Goal: Task Accomplishment & Management: Use online tool/utility

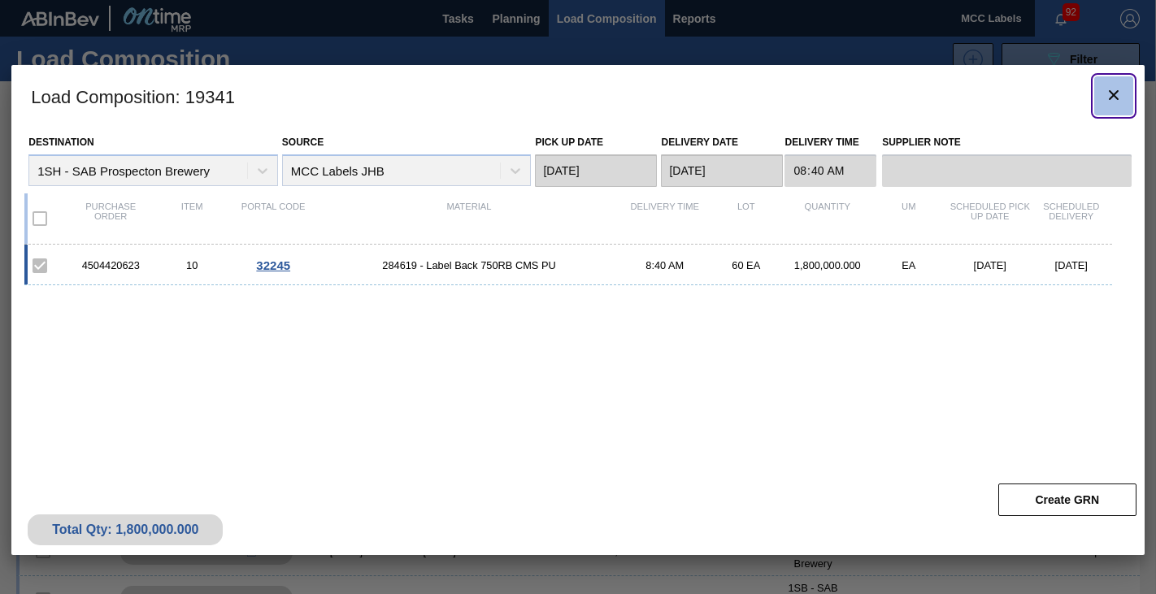
click at [1111, 88] on icon "botão de ícone" at bounding box center [1114, 95] width 20 height 20
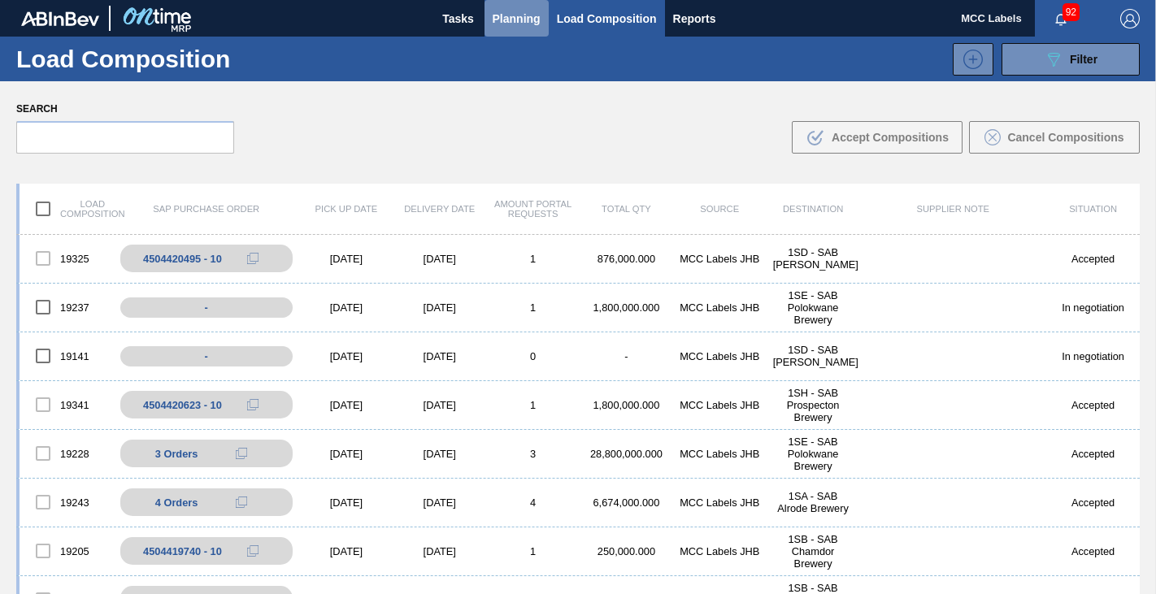
click at [516, 16] on span "Planning" at bounding box center [516, 19] width 48 height 20
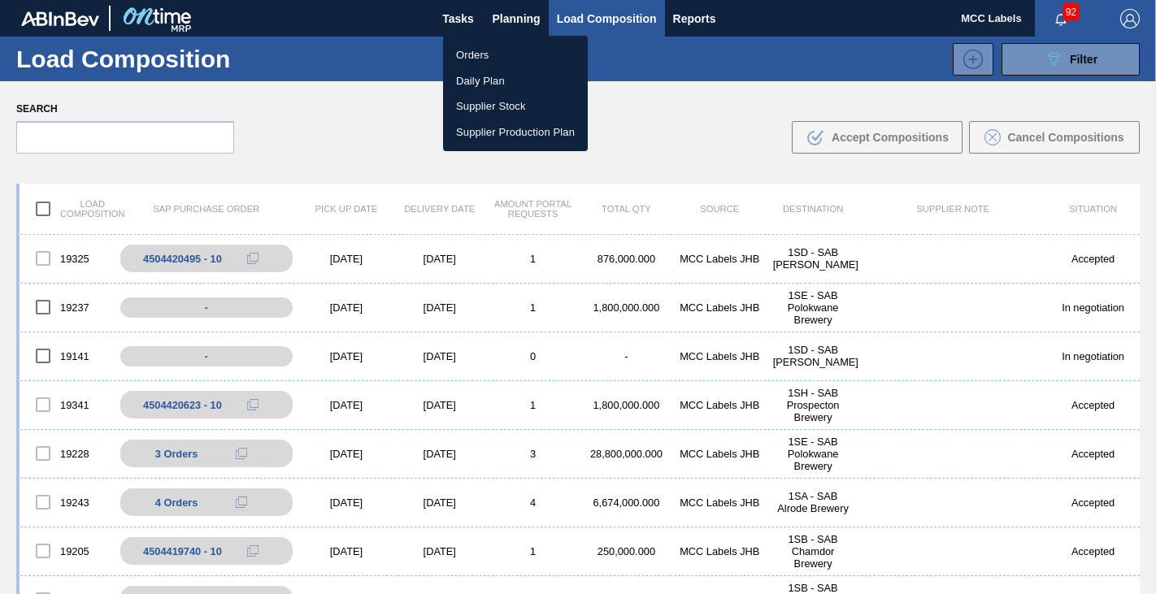
click at [469, 50] on li "Orders" at bounding box center [515, 55] width 145 height 26
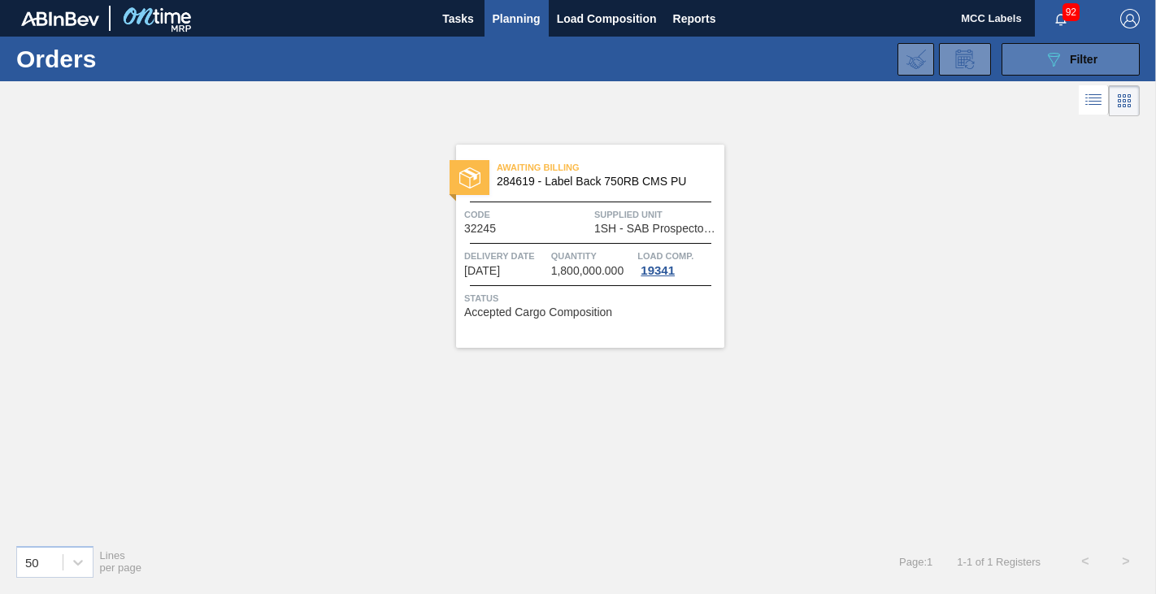
click at [1032, 62] on button "089F7B8B-B2A5-4AFE-B5C0-19BA573D28AC Filter" at bounding box center [1070, 59] width 138 height 33
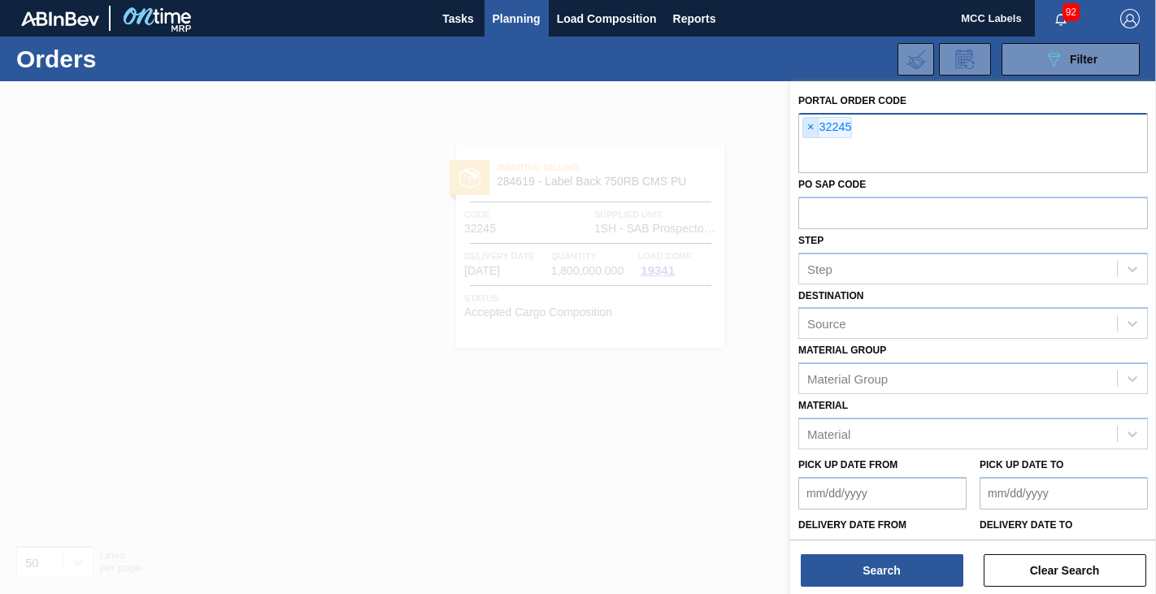
click at [811, 127] on span "×" at bounding box center [810, 128] width 15 height 20
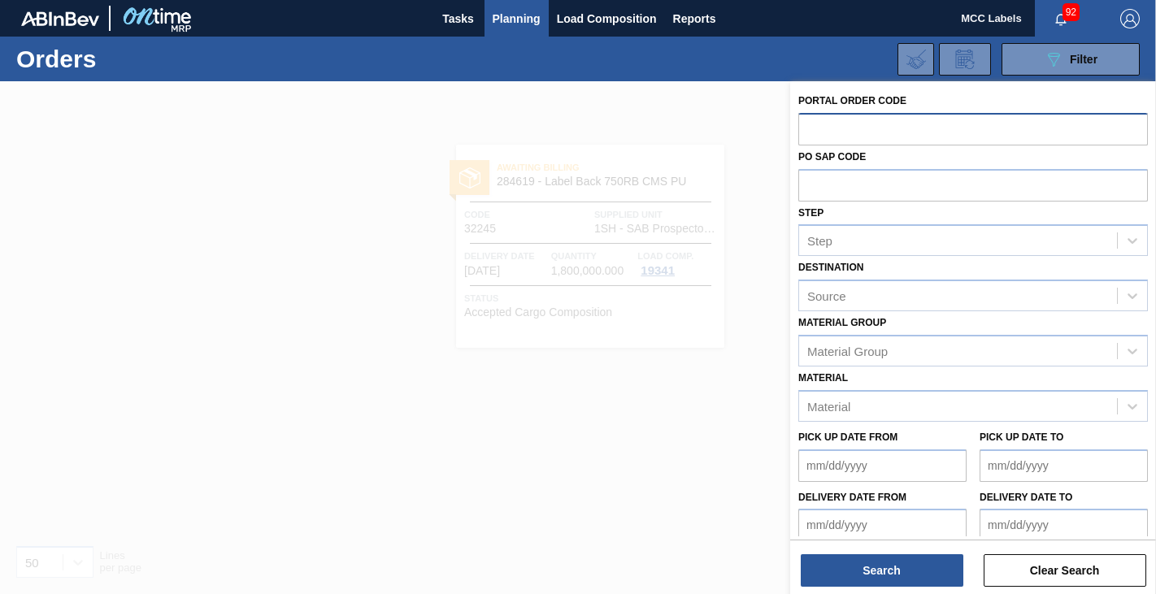
click at [809, 130] on input "text" at bounding box center [972, 128] width 349 height 31
type input "32251"
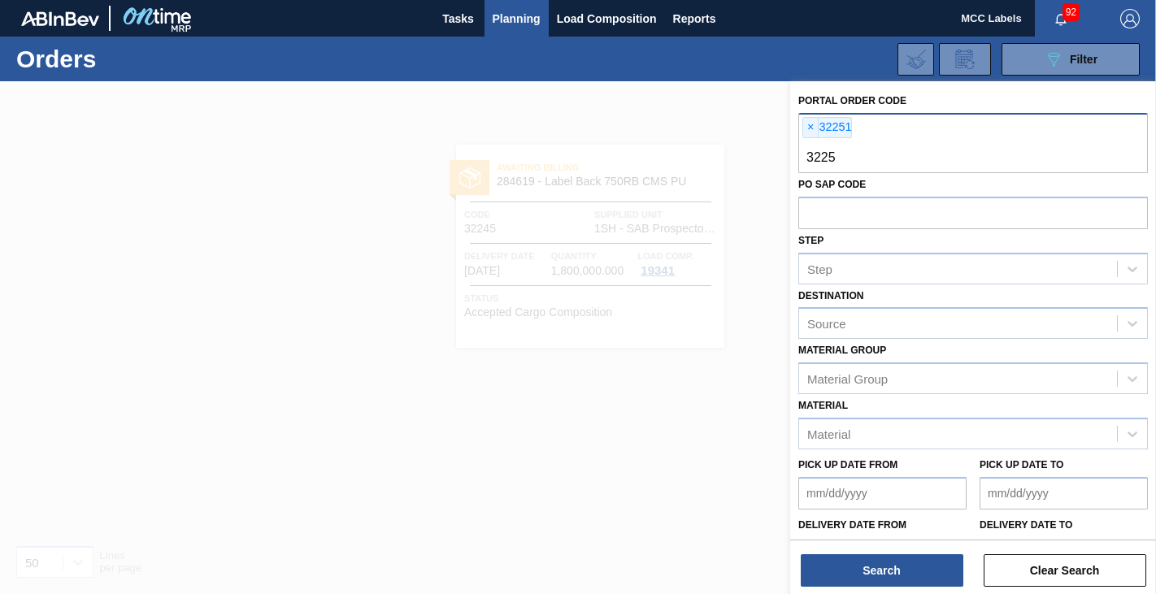
type input "32252"
type input "32253"
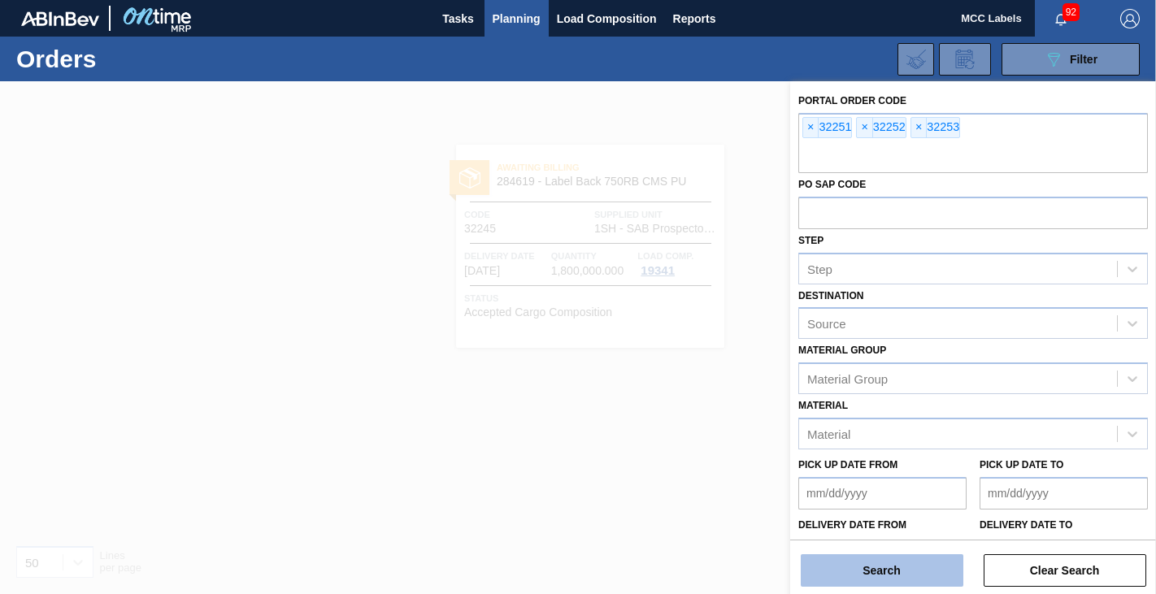
click at [889, 570] on button "Search" at bounding box center [881, 570] width 163 height 33
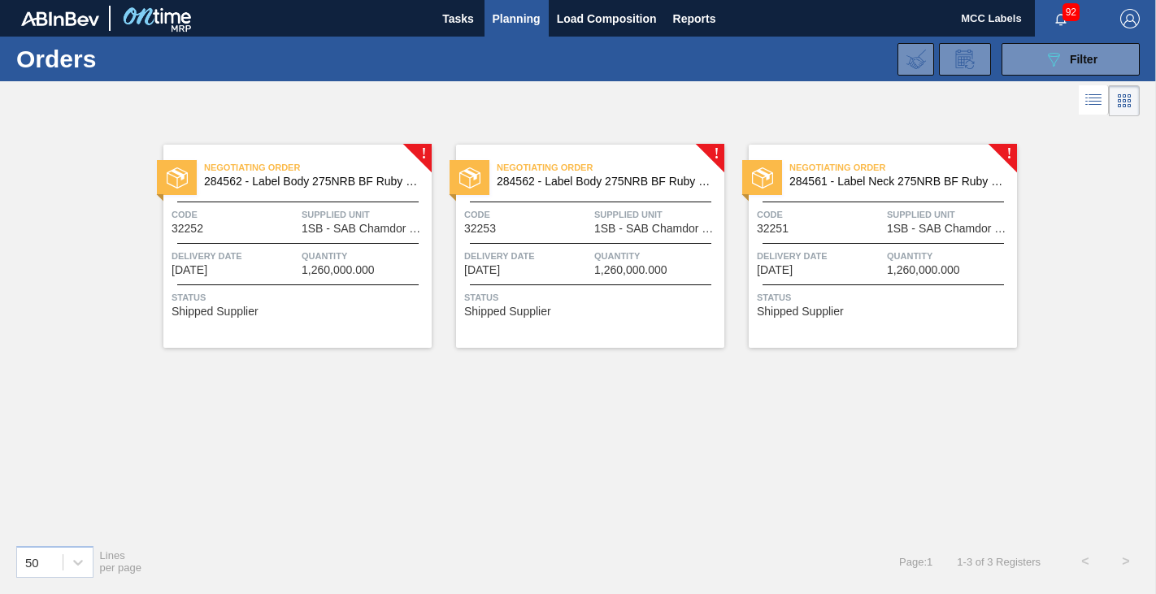
click at [306, 287] on div "Negotiating Order 284562 - Label Body 275NRB BF Ruby PU Code 32252 Supplied Uni…" at bounding box center [297, 246] width 268 height 203
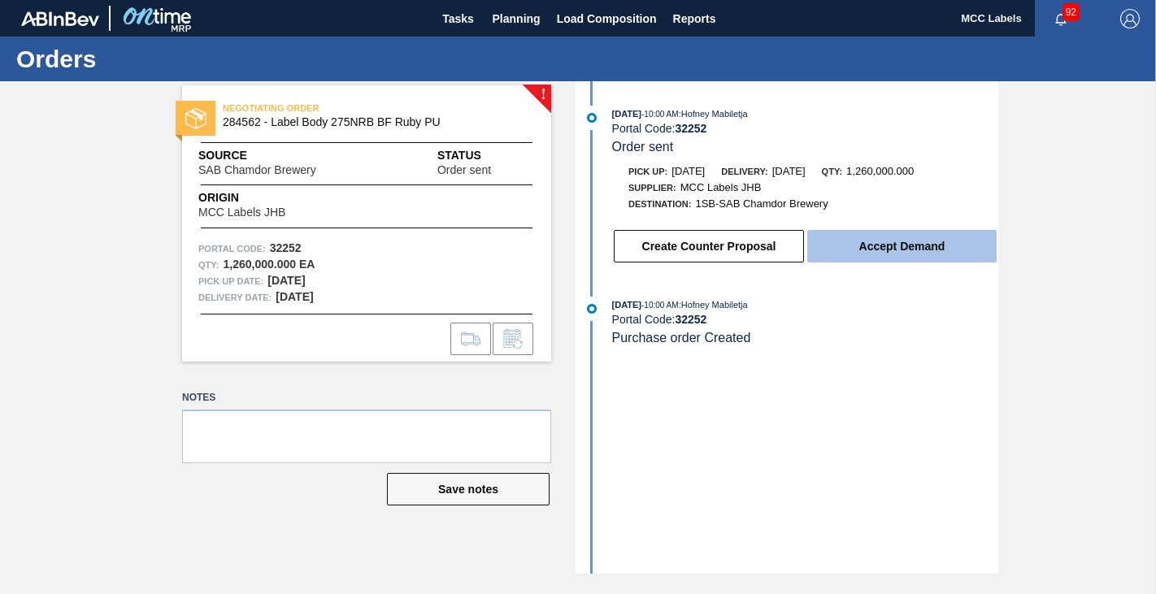
click at [889, 242] on button "Accept Demand" at bounding box center [901, 246] width 189 height 33
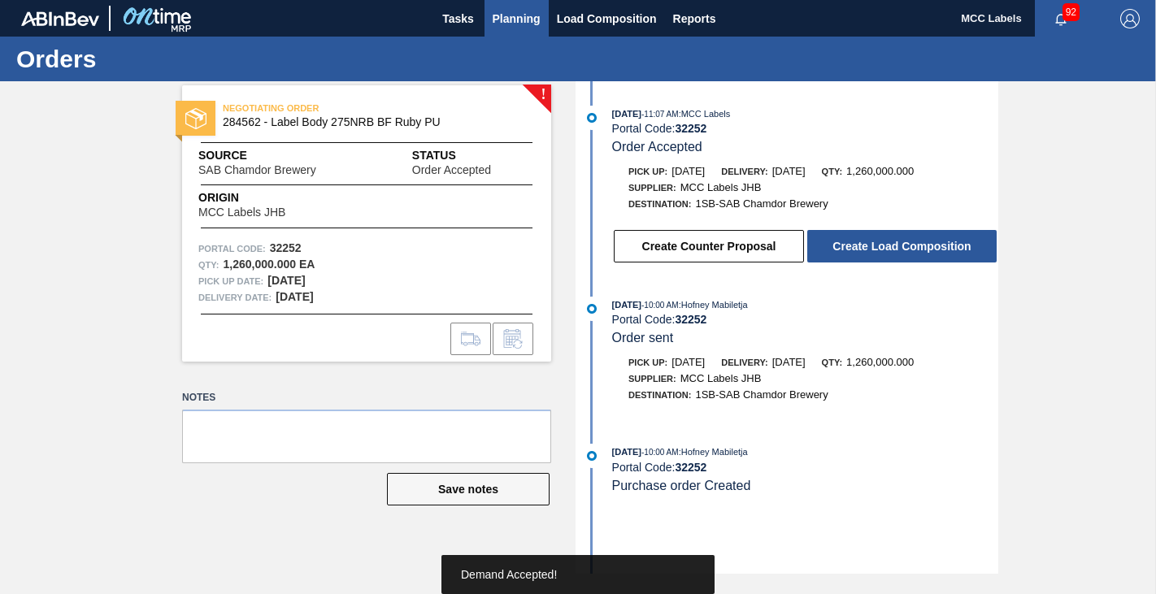
click at [518, 11] on span "Planning" at bounding box center [516, 19] width 48 height 20
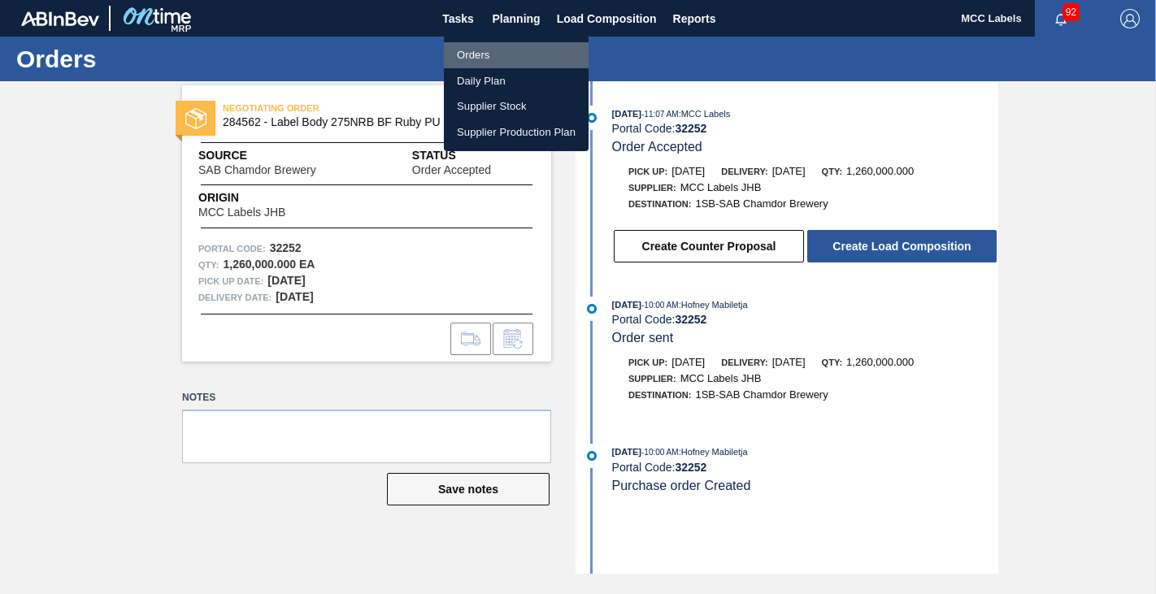
click at [460, 49] on li "Orders" at bounding box center [516, 55] width 145 height 26
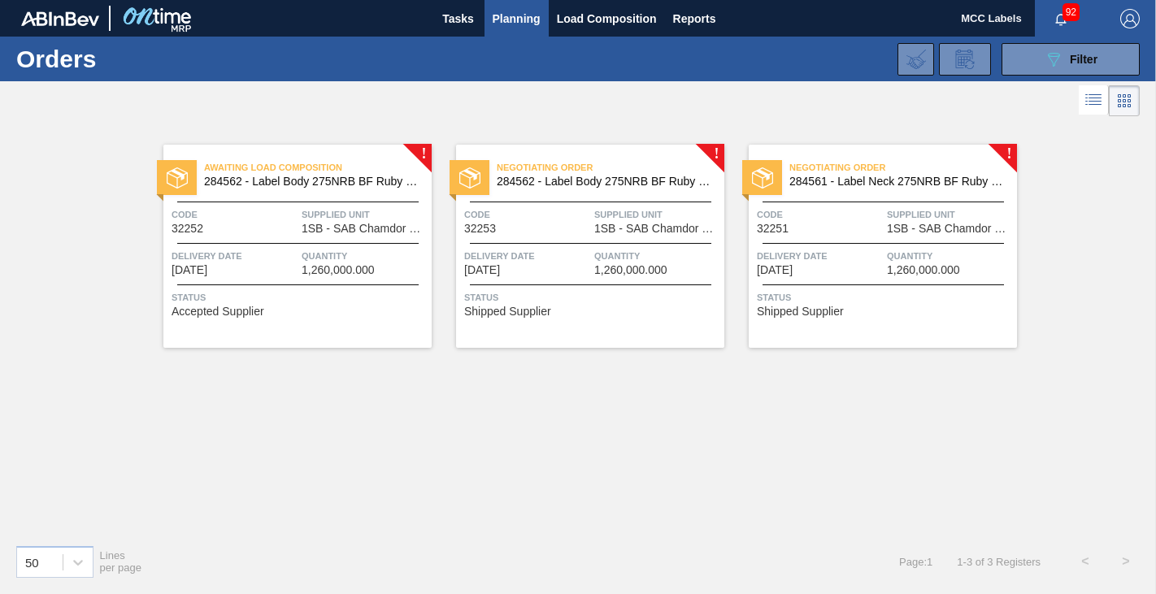
click at [661, 253] on span "Quantity" at bounding box center [657, 256] width 126 height 16
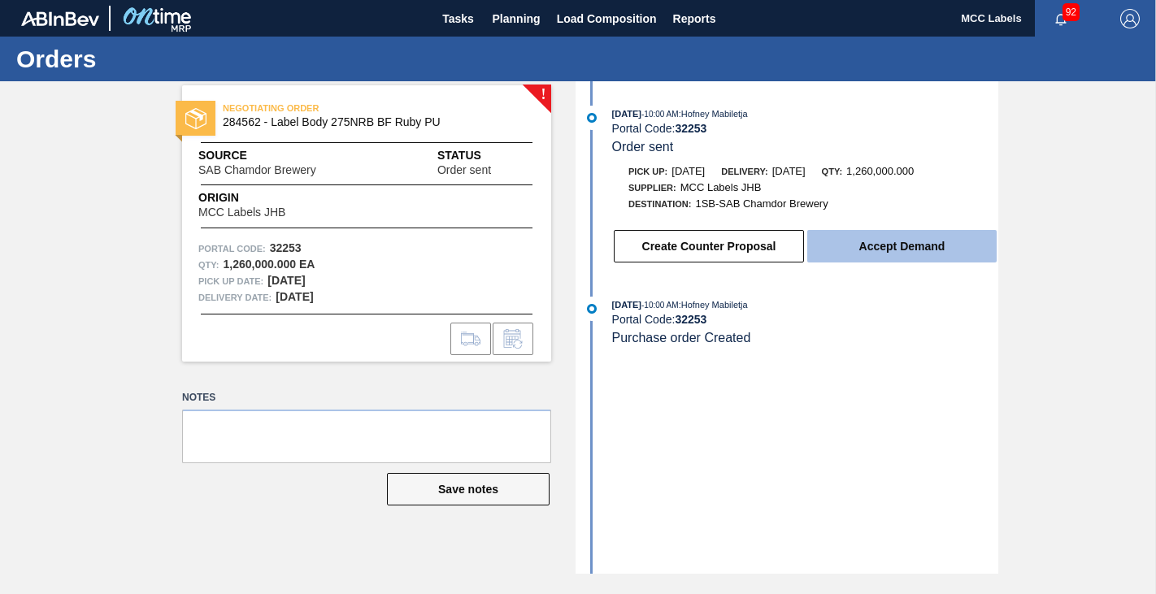
click at [869, 247] on button "Accept Demand" at bounding box center [901, 246] width 189 height 33
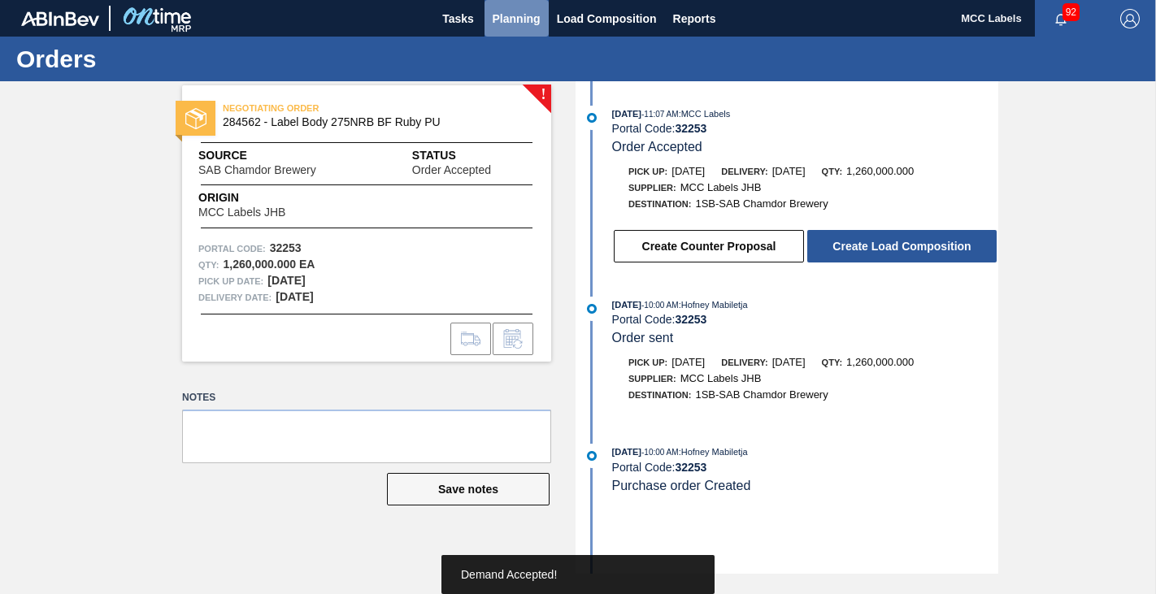
click at [522, 23] on span "Planning" at bounding box center [516, 19] width 48 height 20
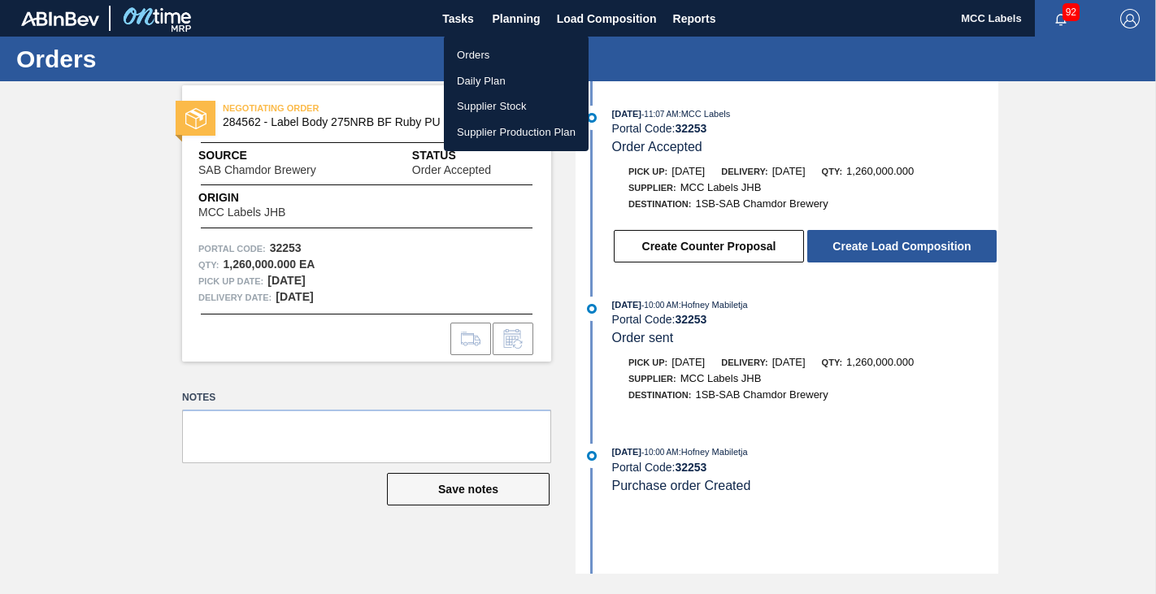
click at [482, 47] on li "Orders" at bounding box center [516, 55] width 145 height 26
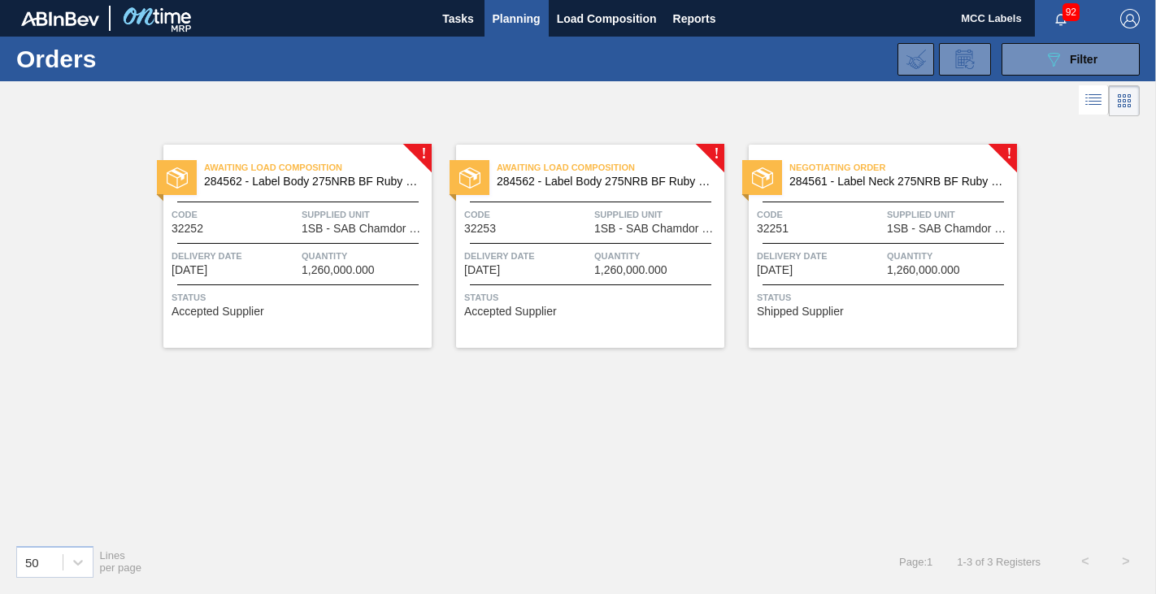
click at [878, 241] on div "Negotiating Order 284561 - Label Neck 275NRB BF Ruby PU Code 32251 Supplied Uni…" at bounding box center [882, 246] width 268 height 203
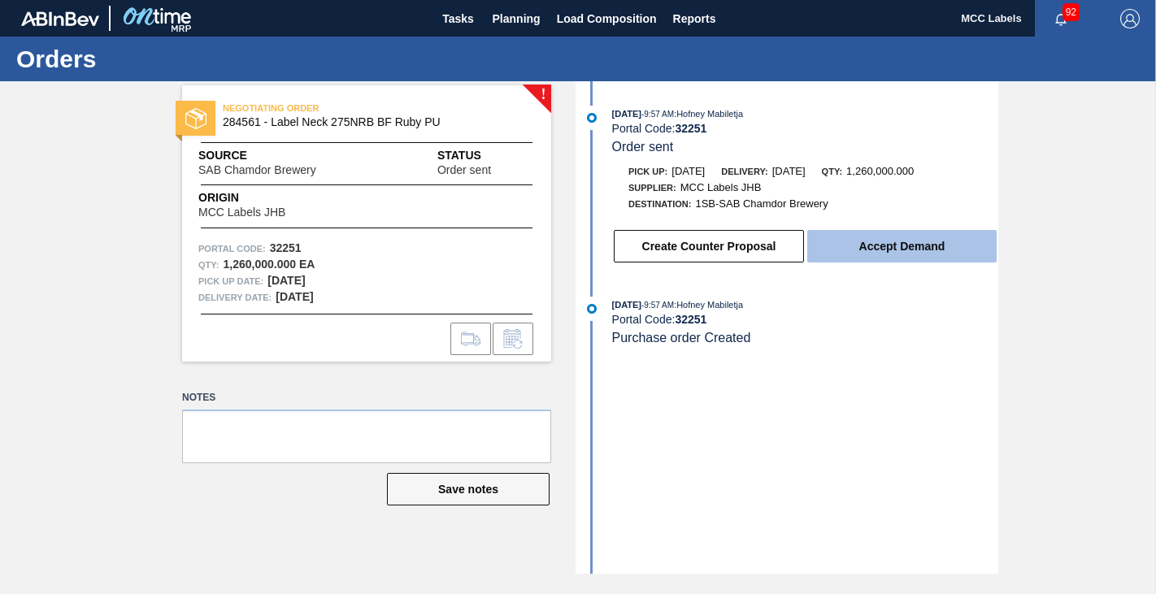
click at [906, 241] on button "Accept Demand" at bounding box center [901, 246] width 189 height 33
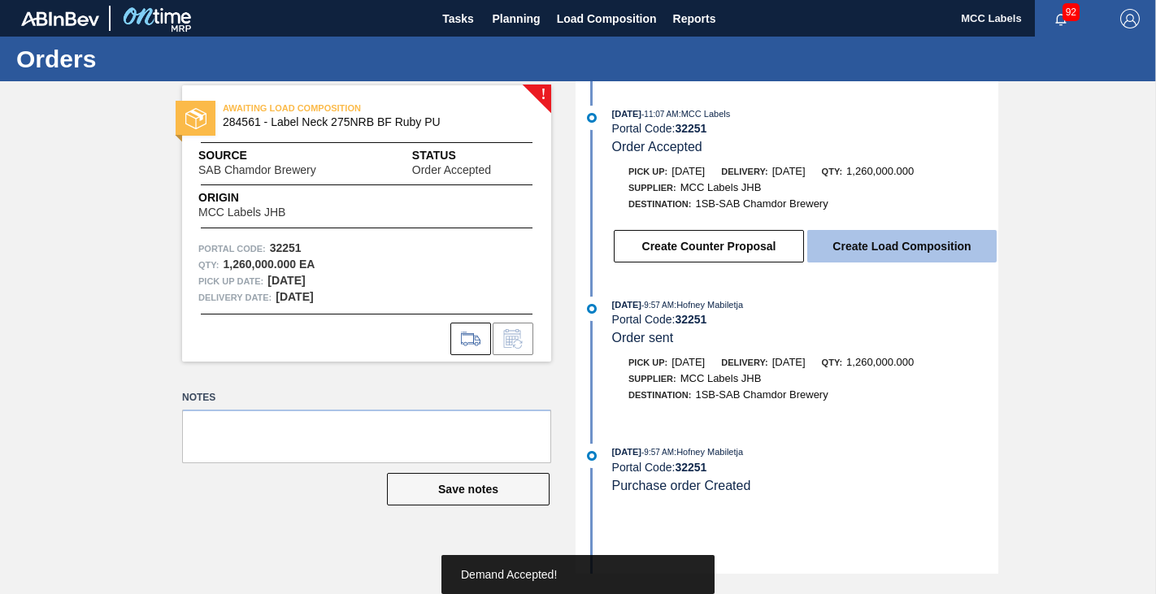
click at [903, 242] on button "Create Load Composition" at bounding box center [901, 246] width 189 height 33
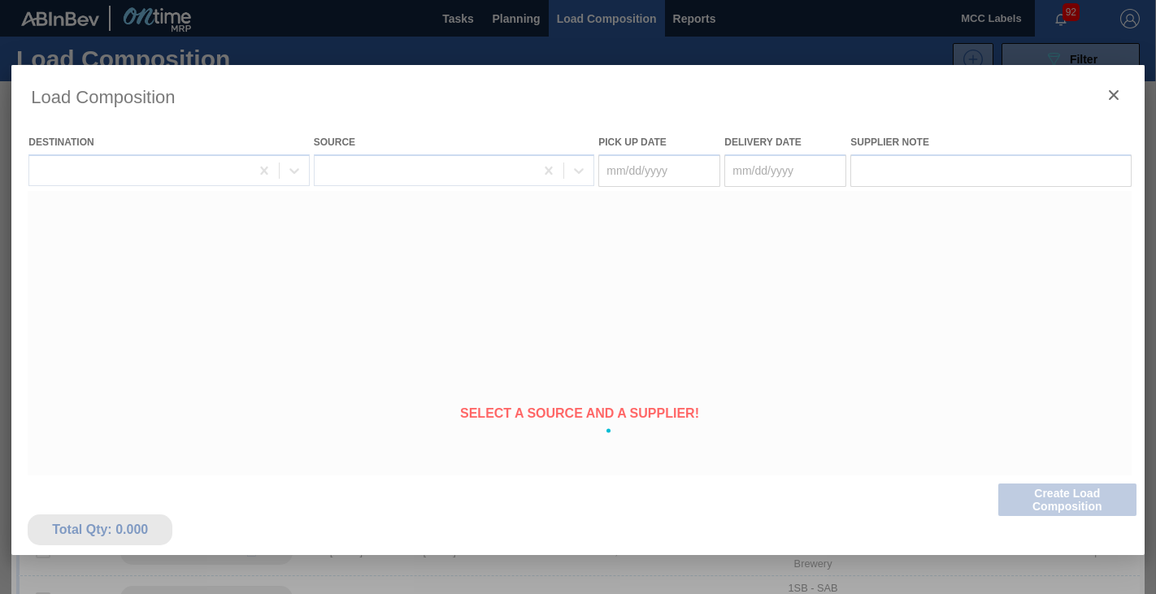
type Date "[DATE]"
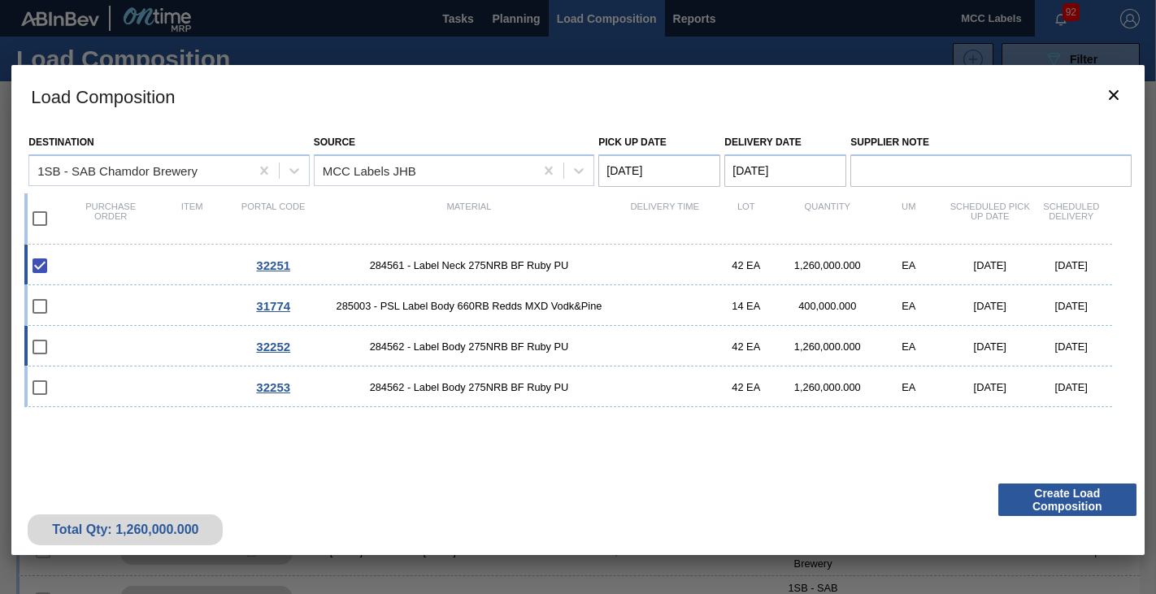
click at [46, 350] on input "checkbox" at bounding box center [40, 347] width 34 height 34
checkbox input "false"
click at [37, 390] on input "checkbox" at bounding box center [40, 388] width 34 height 34
checkbox input "false"
click at [115, 379] on div "32253 284562 - Label Body 275NRB BF Ruby PU 42 EA 1,260,000.000 EA [DATE] [DATE]" at bounding box center [567, 386] width 1087 height 41
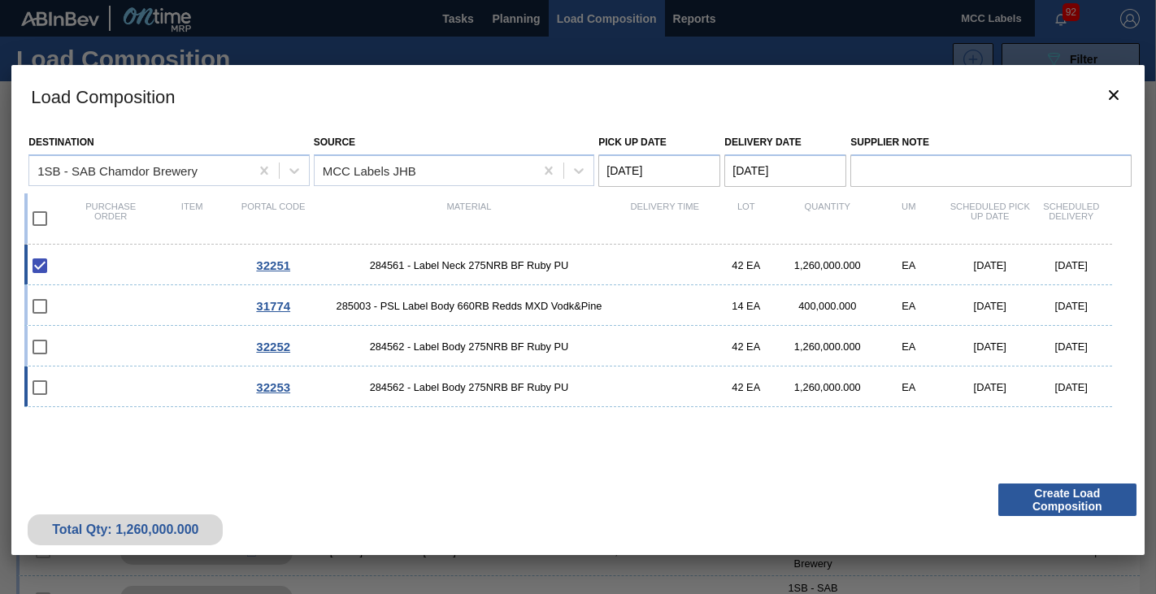
checkbox input "true"
click at [119, 342] on div "32252 284562 - Label Body 275NRB BF Ruby PU 42 EA 1,260,000.000 EA [DATE] [DATE]" at bounding box center [567, 346] width 1087 height 41
checkbox input "true"
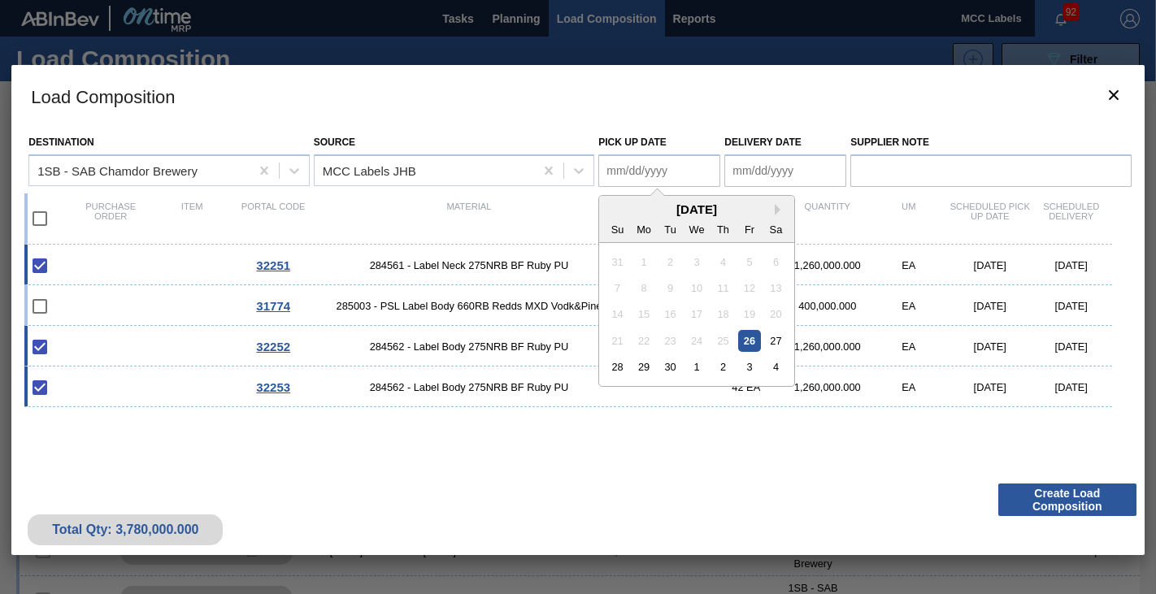
click at [650, 167] on Date "Pick up Date" at bounding box center [659, 170] width 122 height 33
click at [747, 341] on div "26" at bounding box center [750, 341] width 22 height 22
type Date "[DATE]"
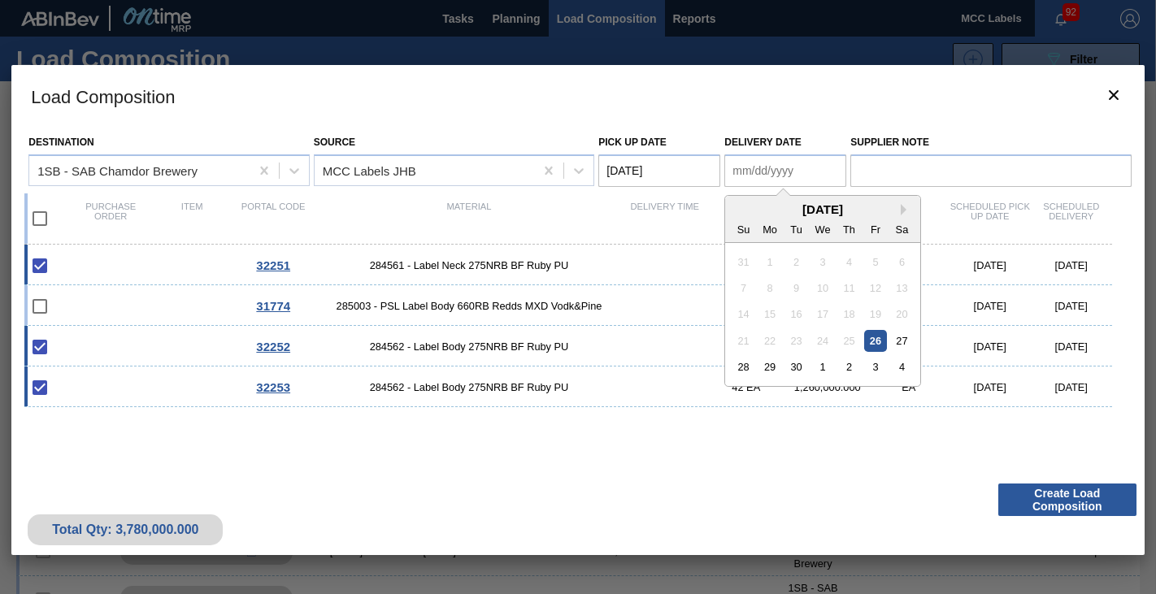
click at [748, 169] on Date "Delivery Date" at bounding box center [785, 170] width 122 height 33
click at [1063, 505] on button "Create Load Composition" at bounding box center [1067, 500] width 138 height 33
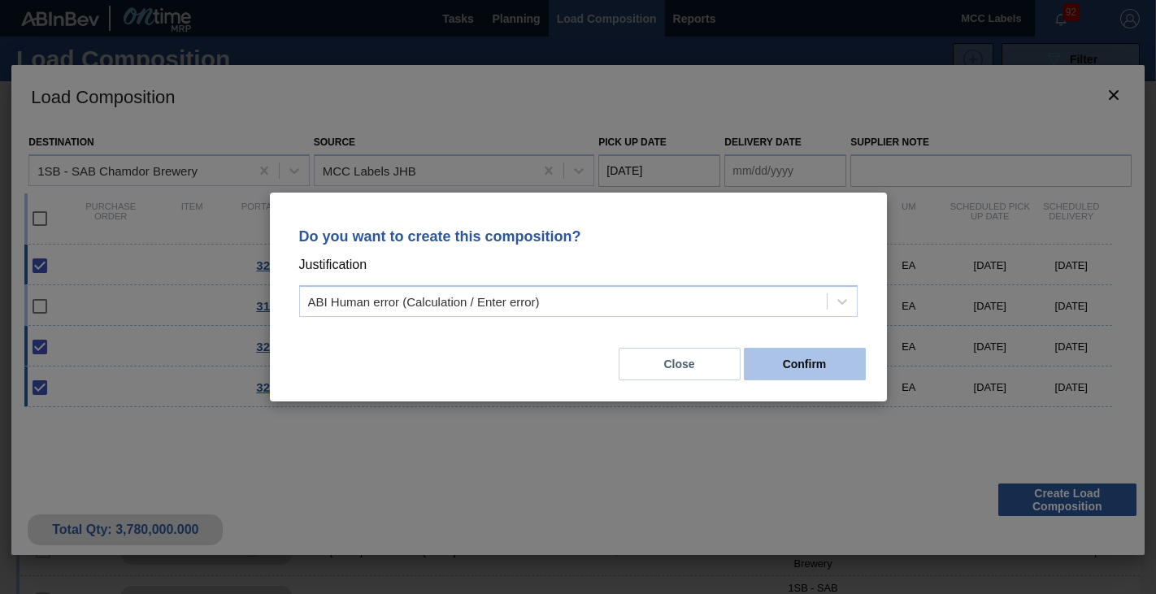
click at [824, 371] on button "Confirm" at bounding box center [805, 364] width 122 height 33
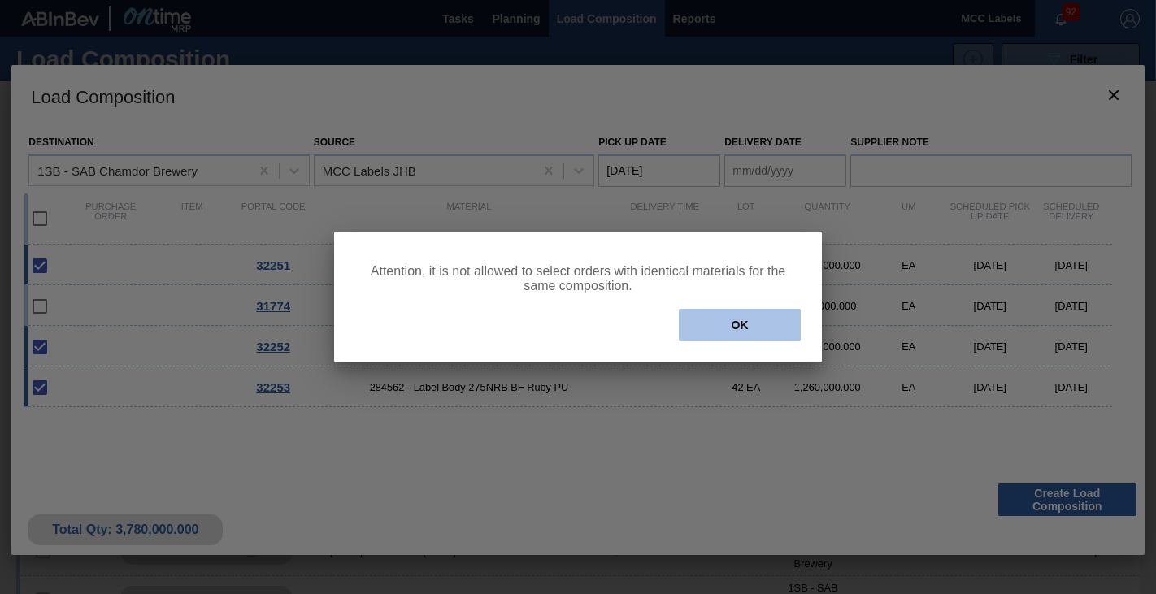
click at [746, 333] on button "OK" at bounding box center [740, 325] width 122 height 33
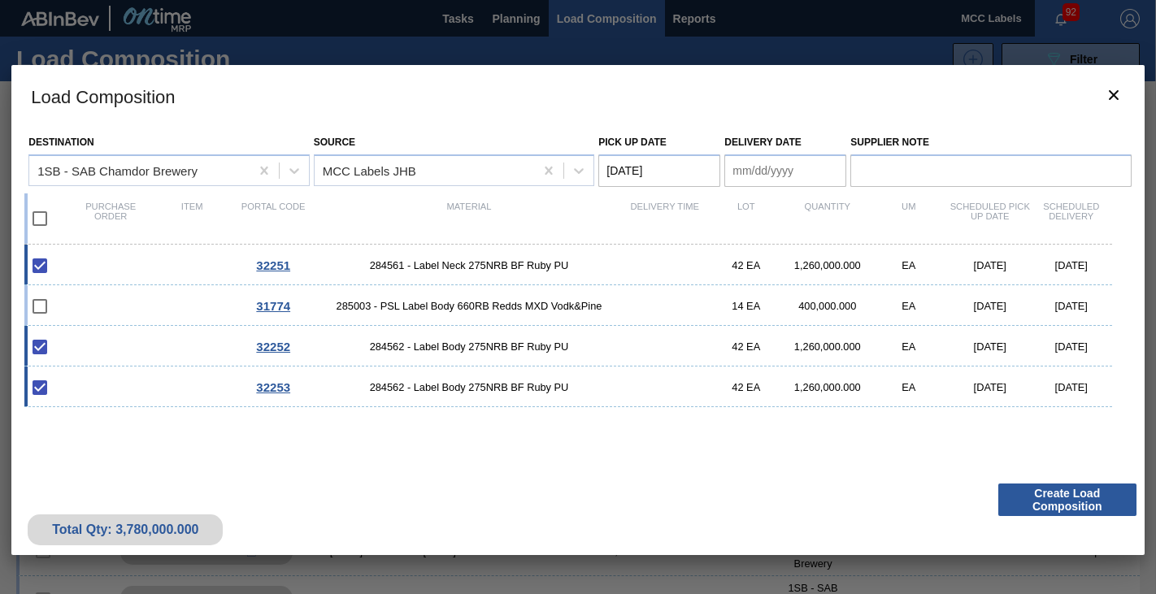
drag, startPoint x: 133, startPoint y: 392, endPoint x: 202, endPoint y: 402, distance: 69.9
click at [134, 392] on div "32253 284562 - Label Body 275NRB BF Ruby PU 42 EA 1,260,000.000 EA [DATE] [DATE]" at bounding box center [567, 386] width 1087 height 41
checkbox input "false"
click at [1062, 500] on button "Create Load Composition" at bounding box center [1067, 500] width 138 height 33
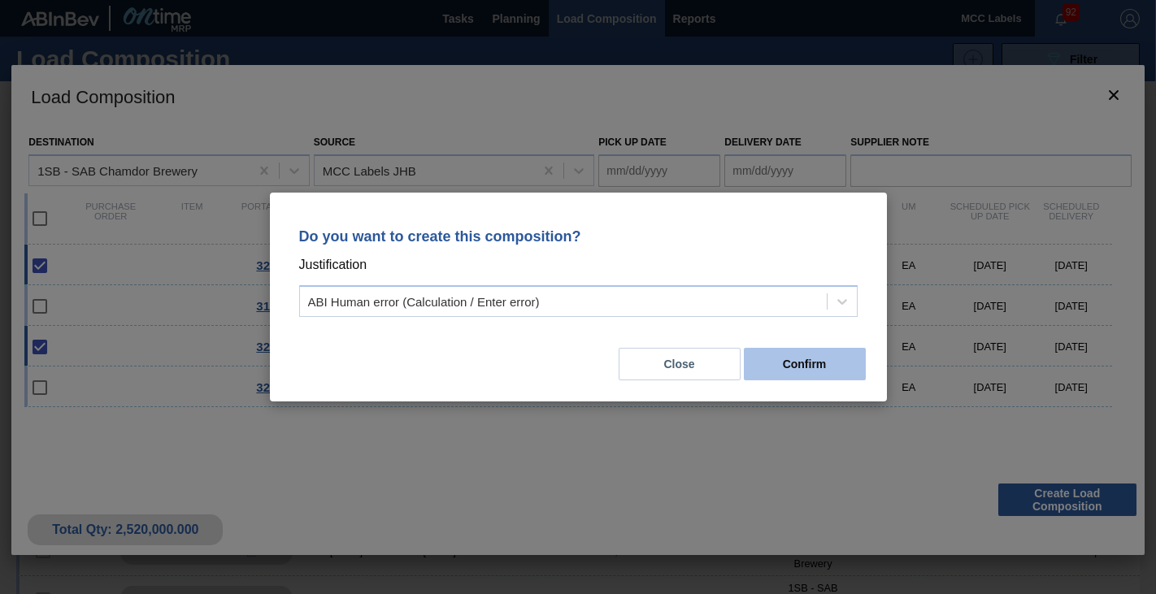
click at [803, 364] on button "Confirm" at bounding box center [805, 364] width 122 height 33
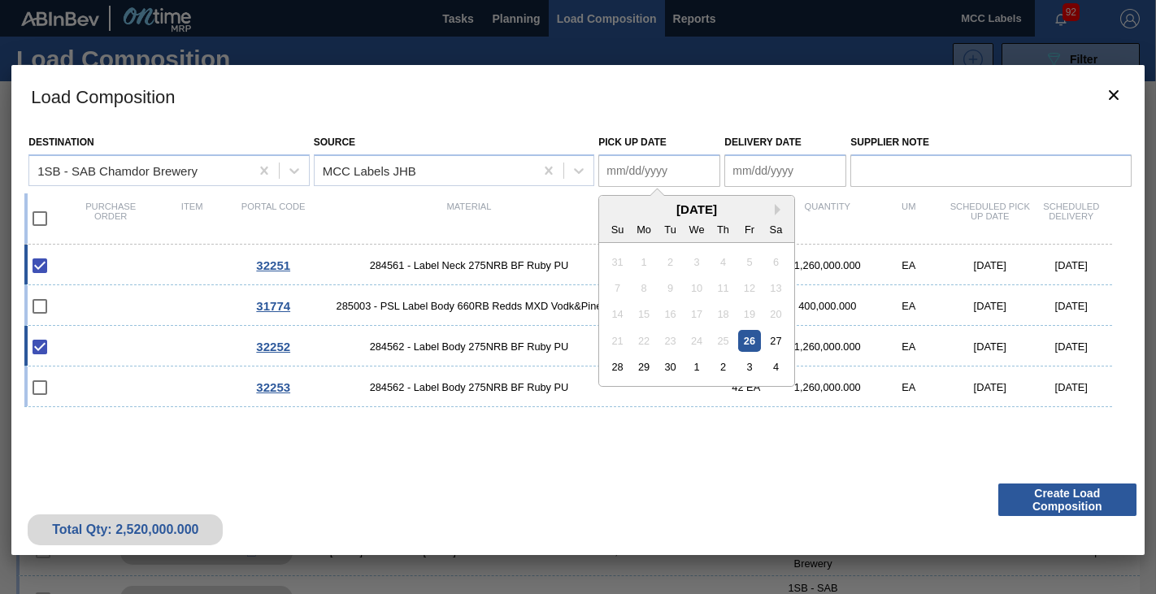
click at [660, 171] on Date "Pick up Date" at bounding box center [659, 170] width 122 height 33
click at [748, 339] on div "26" at bounding box center [750, 341] width 22 height 22
type Date "[DATE]"
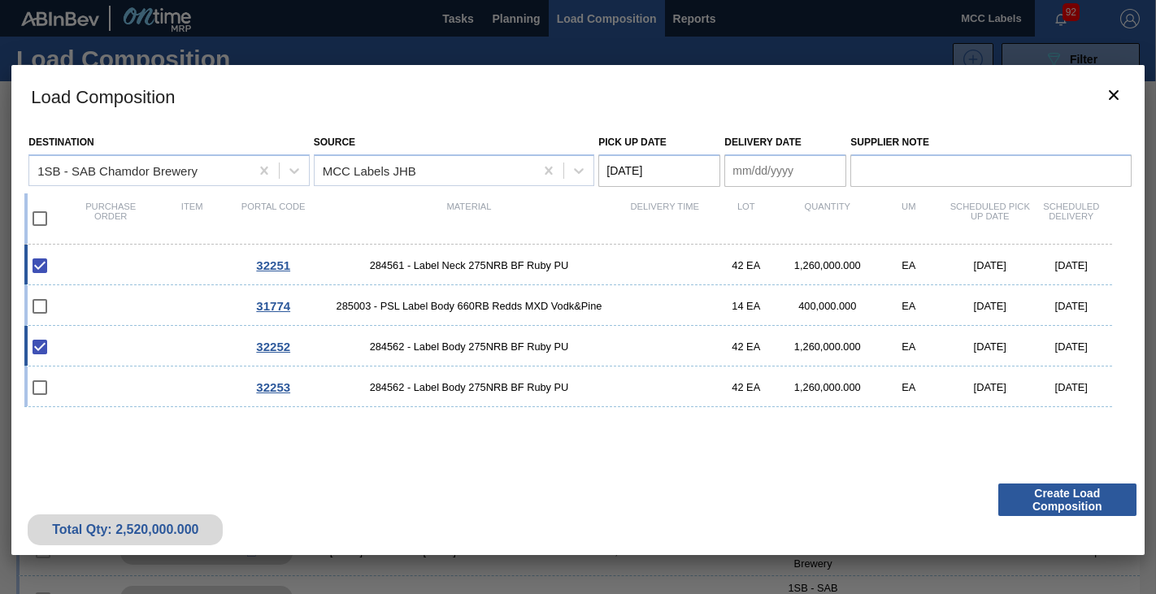
drag, startPoint x: 770, startPoint y: 171, endPoint x: 778, endPoint y: 173, distance: 8.3
click at [771, 171] on Date "Delivery Date" at bounding box center [785, 170] width 122 height 33
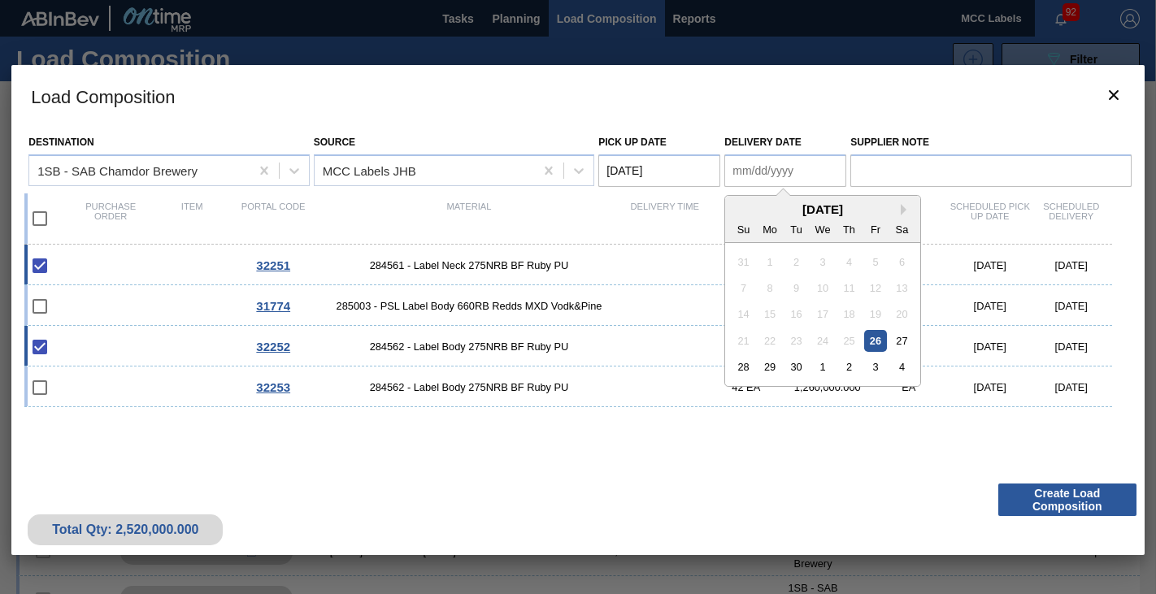
click at [876, 341] on div "26" at bounding box center [876, 341] width 22 height 22
type Date "[DATE]"
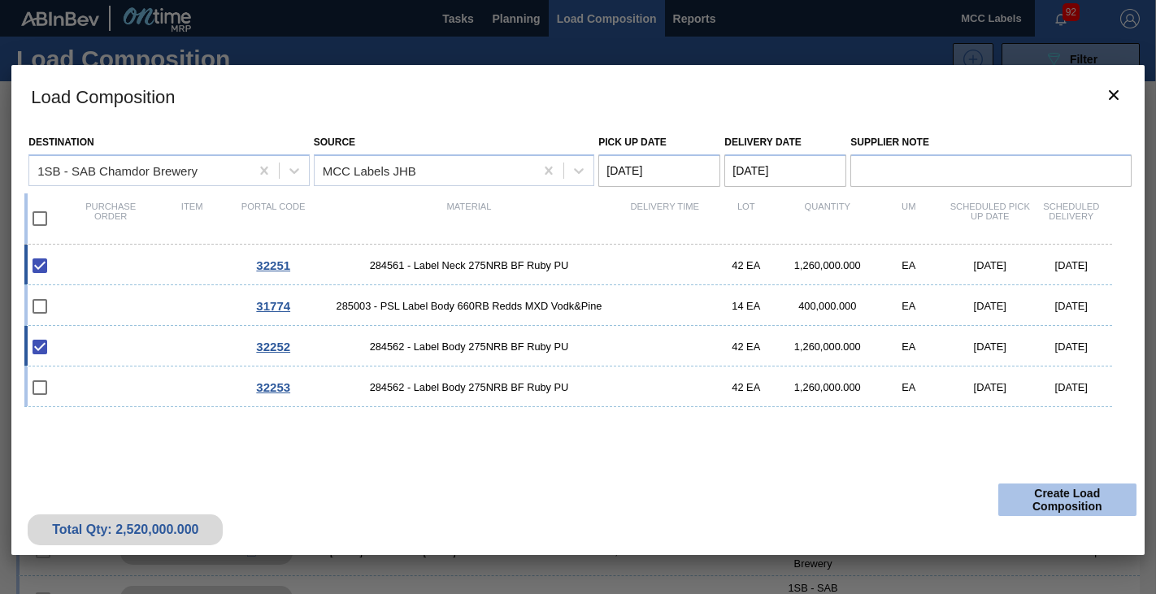
click at [1039, 499] on button "Create Load Composition" at bounding box center [1067, 500] width 138 height 33
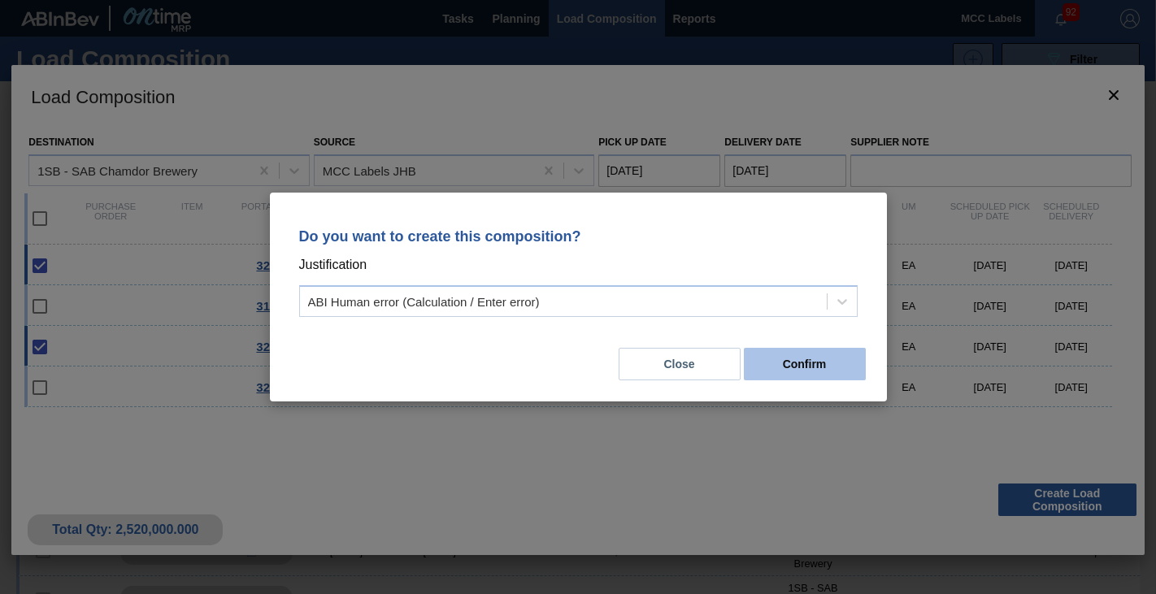
click at [803, 359] on button "Confirm" at bounding box center [805, 364] width 122 height 33
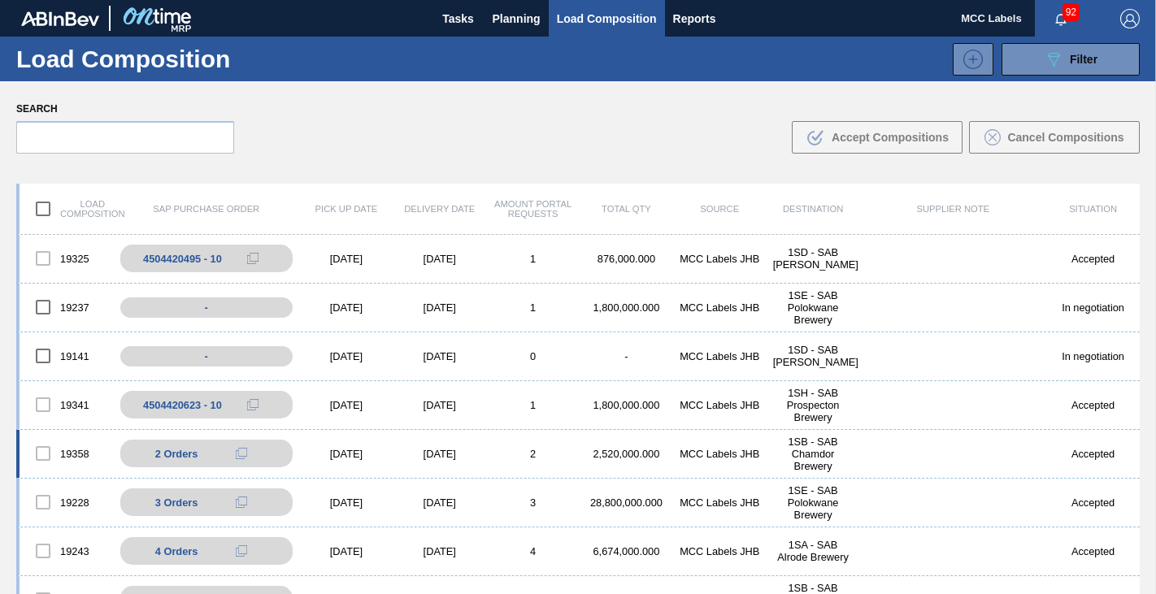
click at [633, 456] on div "2,520,000.000" at bounding box center [625, 454] width 93 height 12
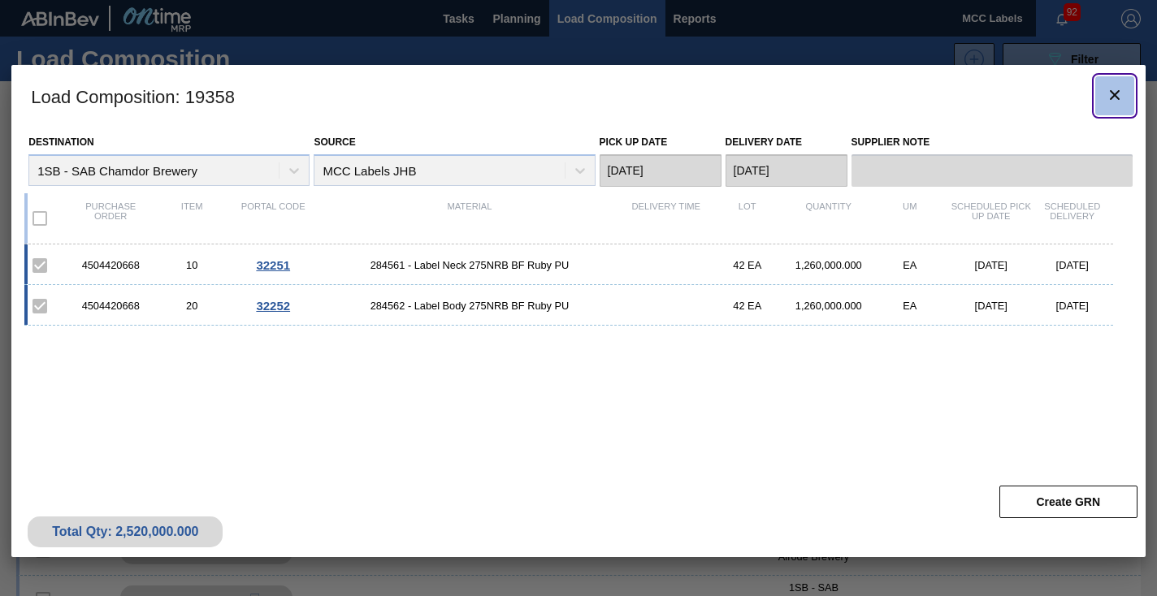
click at [1115, 100] on icon "botão de ícone" at bounding box center [1115, 95] width 20 height 20
